Goal: Task Accomplishment & Management: Manage account settings

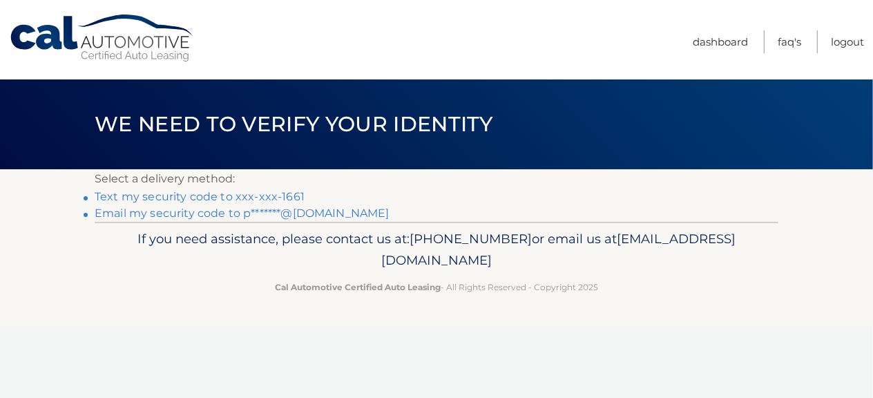
click at [238, 196] on link "Text my security code to xxx-xxx-1661" at bounding box center [200, 196] width 210 height 13
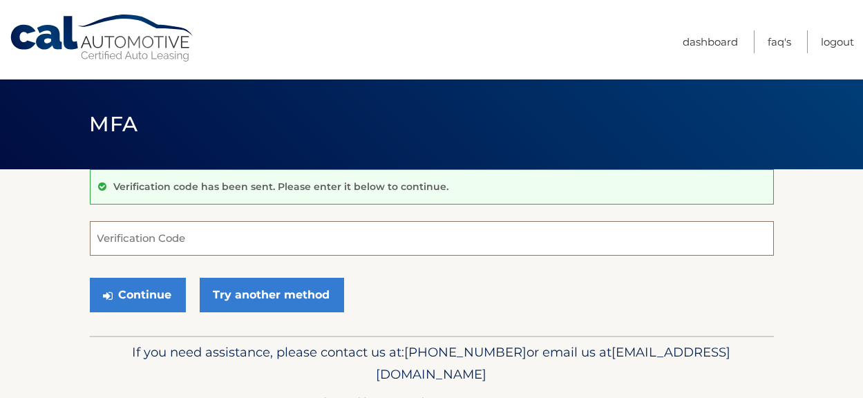
click at [166, 242] on input "Verification Code" at bounding box center [432, 238] width 684 height 35
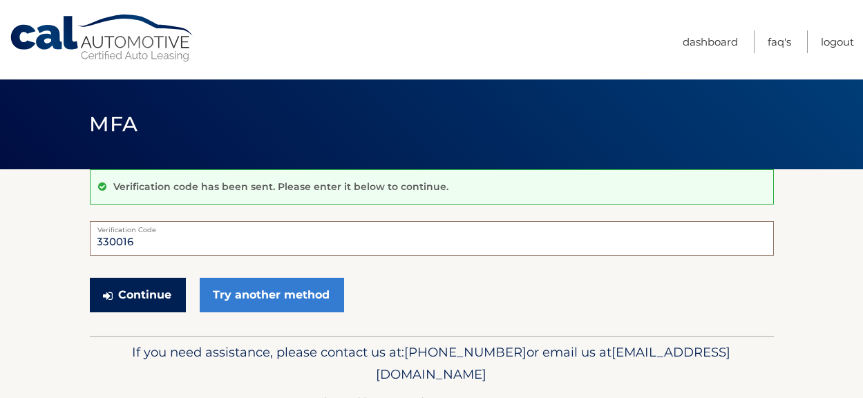
type input "330016"
click at [150, 298] on button "Continue" at bounding box center [138, 295] width 96 height 35
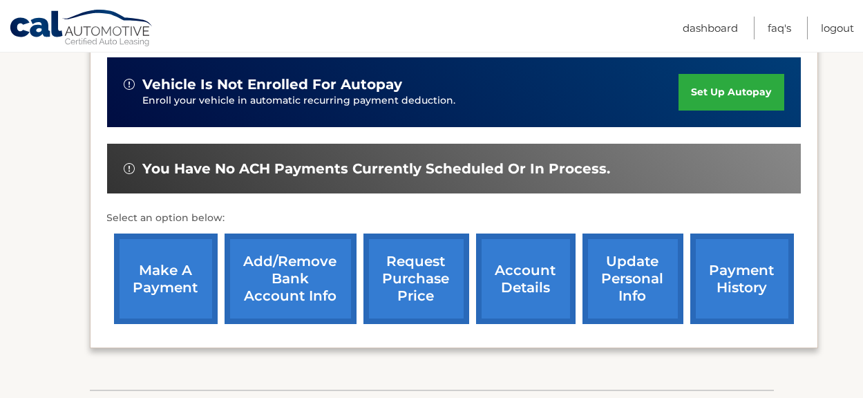
scroll to position [345, 0]
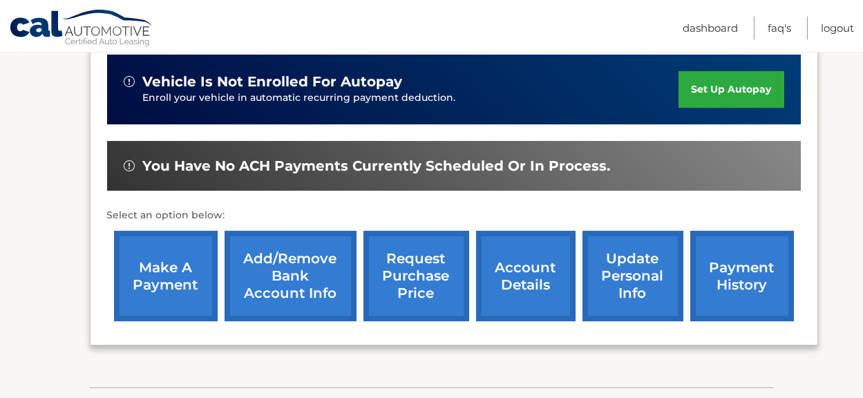
click at [171, 280] on link "make a payment" at bounding box center [166, 276] width 104 height 90
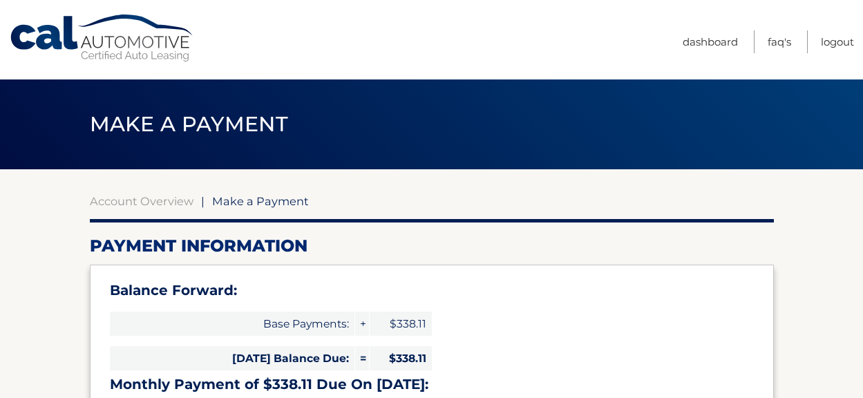
select select "MjJiZjhiY2QtYTlhZC00OTk4LWI1YzktYmFiYWY0OGU3NTI3"
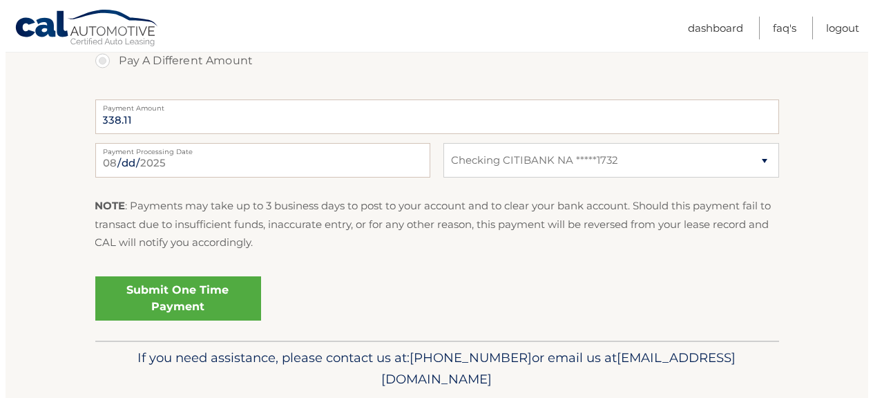
scroll to position [622, 0]
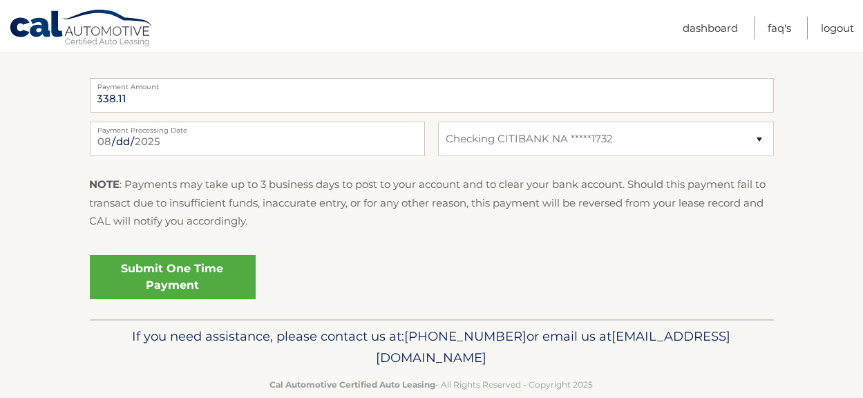
click at [192, 278] on link "Submit One Time Payment" at bounding box center [173, 277] width 166 height 44
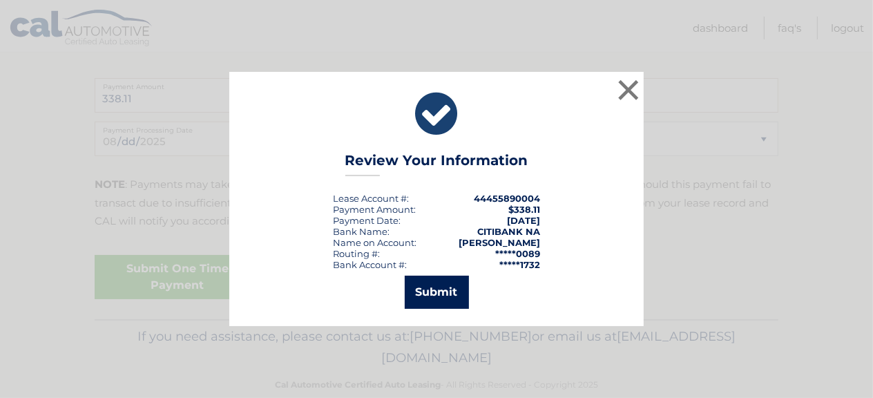
click at [434, 293] on button "Submit" at bounding box center [437, 292] width 64 height 33
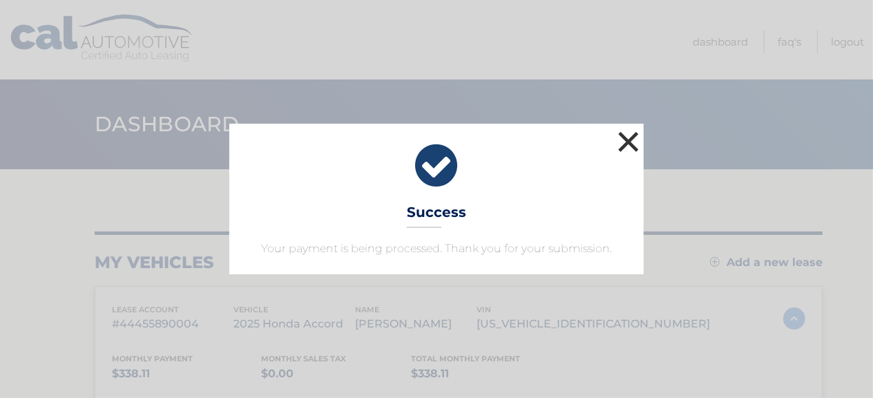
click at [627, 139] on button "×" at bounding box center [629, 142] width 28 height 28
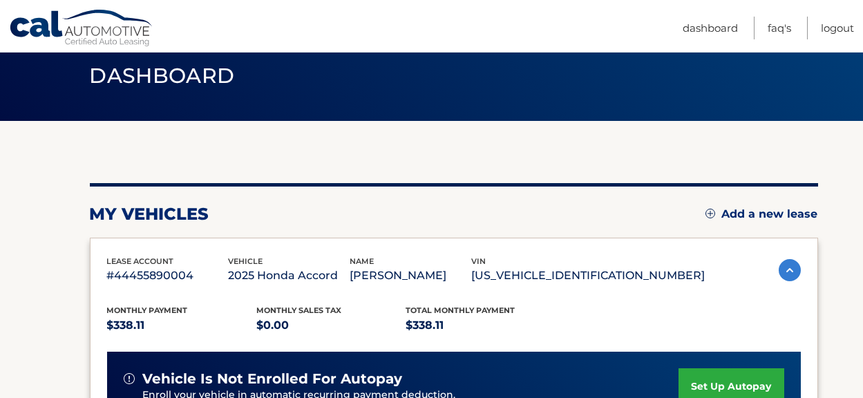
scroll to position [69, 0]
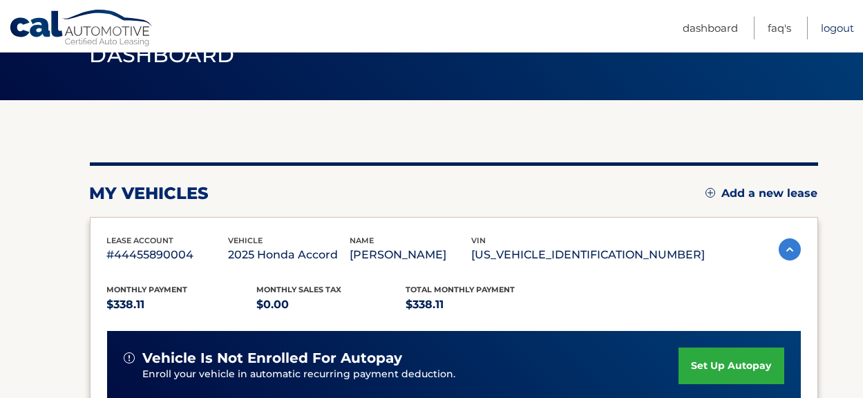
click at [832, 30] on link "Logout" at bounding box center [837, 28] width 33 height 23
